Goal: Task Accomplishment & Management: Complete application form

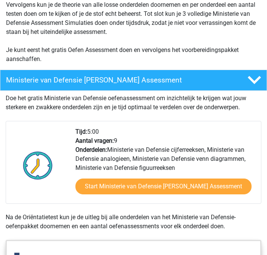
scroll to position [220, 0]
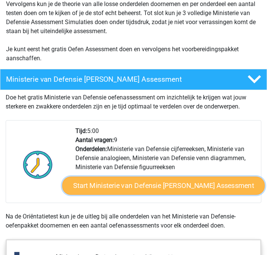
click at [96, 185] on link "Start Ministerie van Defensie Gratis Oefen Assessment" at bounding box center [163, 185] width 202 height 18
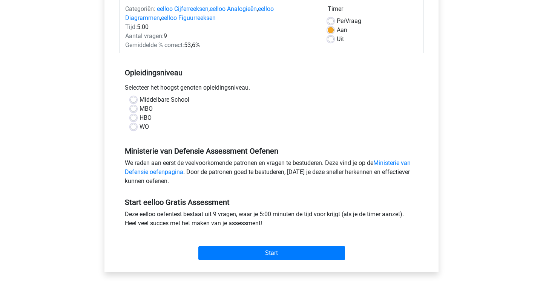
scroll to position [101, 0]
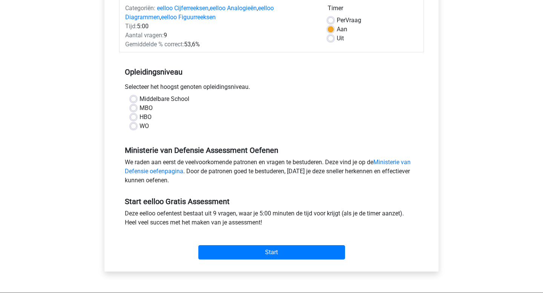
click at [140, 128] on label "WO" at bounding box center [144, 126] width 9 height 9
click at [135, 128] on input "WO" at bounding box center [133, 126] width 6 height 8
radio input "true"
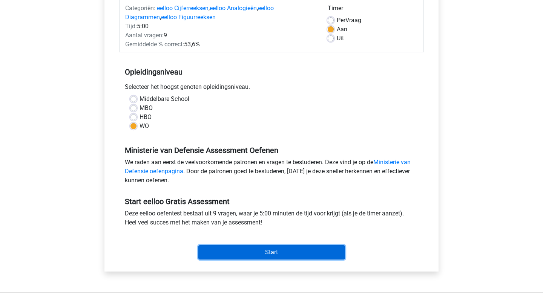
click at [231, 249] on input "Start" at bounding box center [271, 252] width 147 height 14
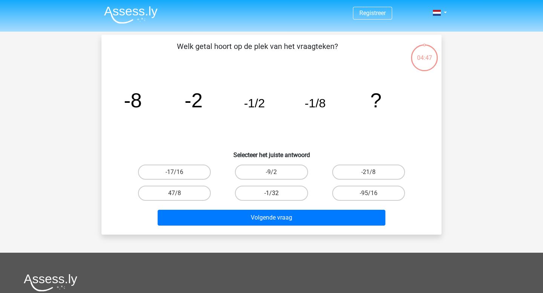
click at [283, 193] on label "-1/32" at bounding box center [271, 193] width 73 height 15
click at [276, 193] on input "-1/32" at bounding box center [273, 195] width 5 height 5
radio input "true"
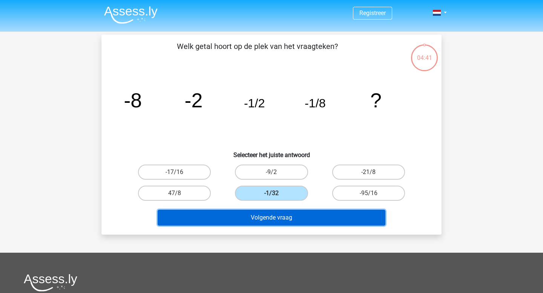
click at [284, 216] on button "Volgende vraag" at bounding box center [272, 218] width 228 height 16
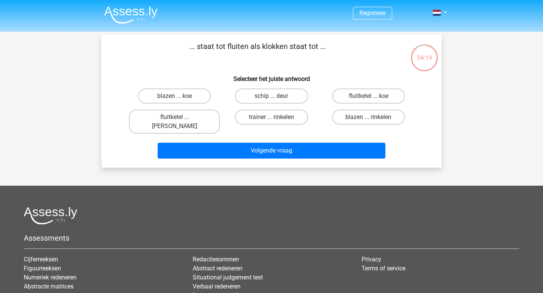
click at [176, 118] on input "fluitketel ... luiden" at bounding box center [177, 119] width 5 height 5
radio input "true"
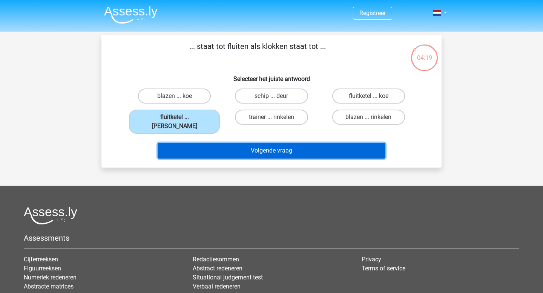
click at [216, 143] on button "Volgende vraag" at bounding box center [272, 151] width 228 height 16
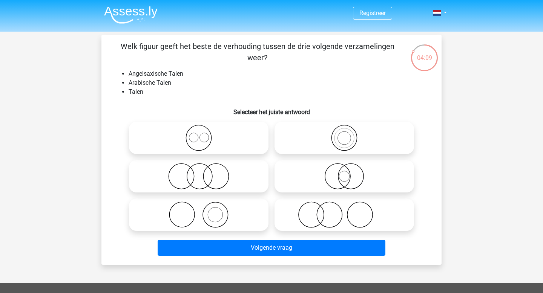
click at [183, 140] on icon at bounding box center [198, 138] width 133 height 26
click at [199, 134] on input "radio" at bounding box center [201, 131] width 5 height 5
radio input "true"
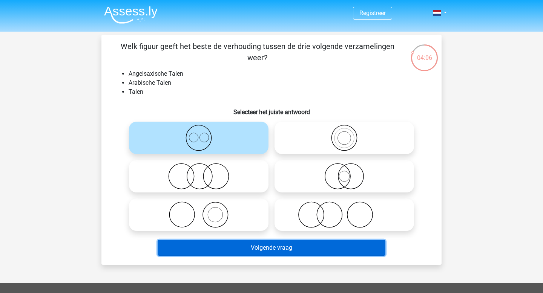
click at [225, 250] on button "Volgende vraag" at bounding box center [272, 248] width 228 height 16
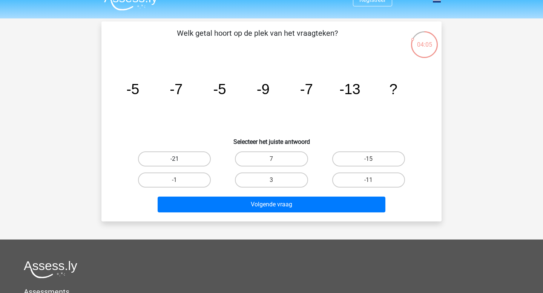
scroll to position [9, 0]
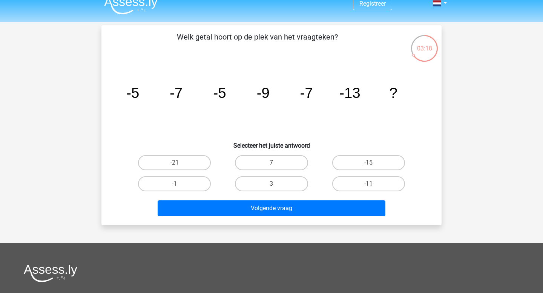
click at [347, 183] on label "-11" at bounding box center [368, 183] width 73 height 15
click at [368, 184] on input "-11" at bounding box center [370, 186] width 5 height 5
radio input "true"
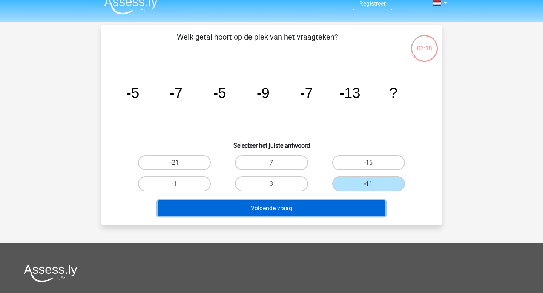
click at [328, 211] on button "Volgende vraag" at bounding box center [272, 209] width 228 height 16
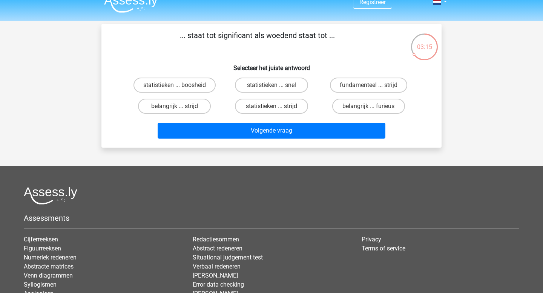
scroll to position [0, 0]
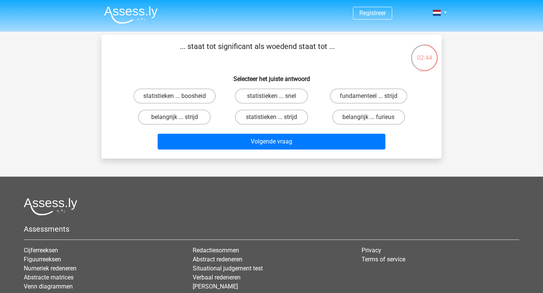
click at [177, 118] on input "belangrijk ... strijd" at bounding box center [177, 119] width 5 height 5
radio input "true"
click at [342, 120] on label "belangrijk ... furieus" at bounding box center [368, 117] width 73 height 15
click at [368, 120] on input "belangrijk ... furieus" at bounding box center [370, 119] width 5 height 5
radio input "true"
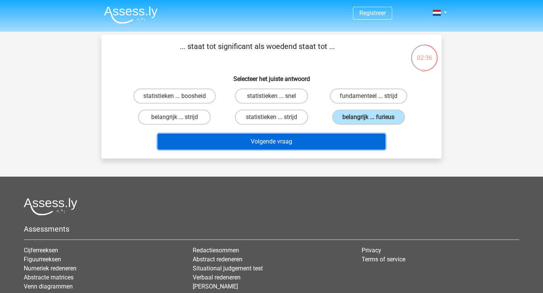
click at [327, 143] on button "Volgende vraag" at bounding box center [272, 142] width 228 height 16
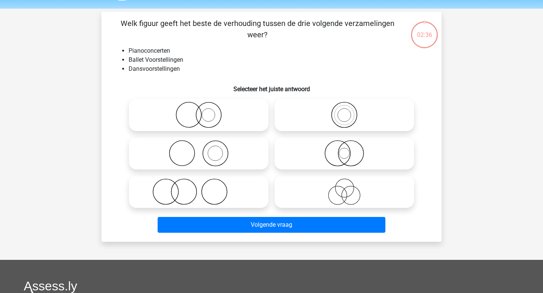
scroll to position [21, 0]
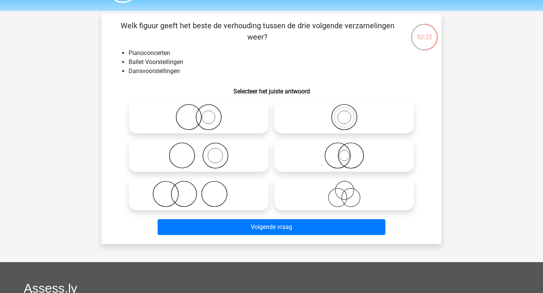
click at [191, 162] on icon at bounding box center [198, 156] width 133 height 26
click at [199, 152] on input "radio" at bounding box center [201, 149] width 5 height 5
radio input "true"
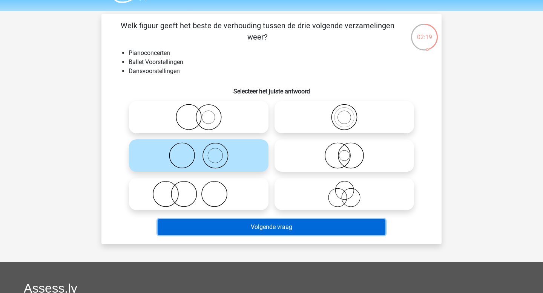
click at [216, 223] on button "Volgende vraag" at bounding box center [272, 227] width 228 height 16
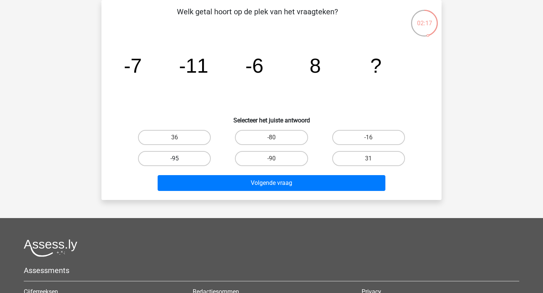
scroll to position [0, 0]
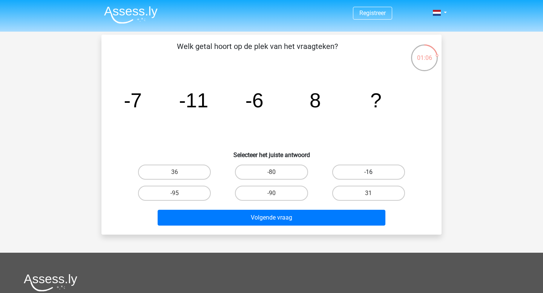
click at [352, 171] on label "-16" at bounding box center [368, 172] width 73 height 15
click at [368, 172] on input "-16" at bounding box center [370, 174] width 5 height 5
radio input "true"
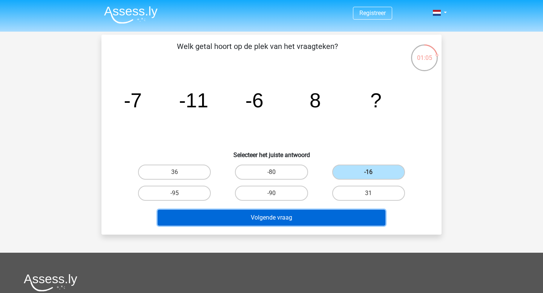
click at [266, 220] on button "Volgende vraag" at bounding box center [272, 218] width 228 height 16
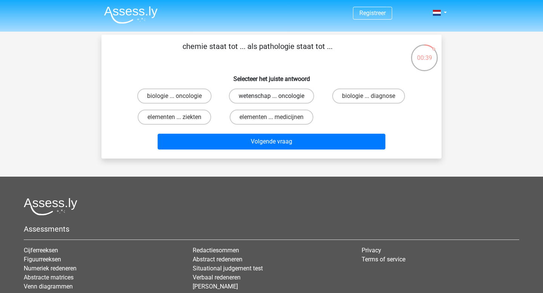
click at [308, 98] on label "wetenschap ... oncologie" at bounding box center [271, 96] width 85 height 15
click at [276, 98] on input "wetenschap ... oncologie" at bounding box center [273, 98] width 5 height 5
radio input "true"
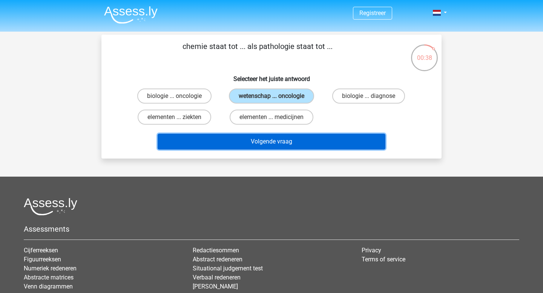
click at [312, 137] on button "Volgende vraag" at bounding box center [272, 142] width 228 height 16
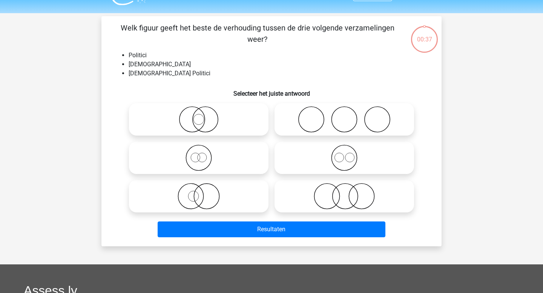
scroll to position [35, 0]
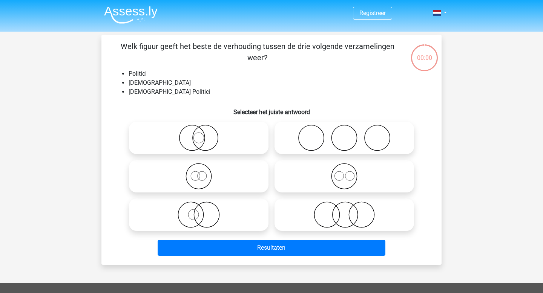
scroll to position [35, 0]
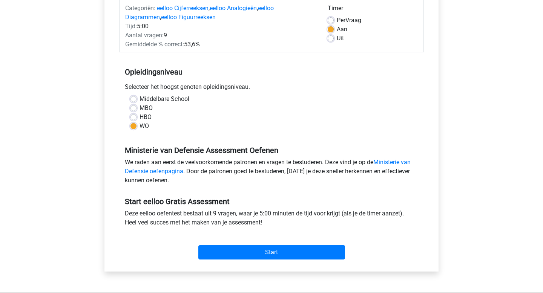
scroll to position [52, 0]
